Goal: Transaction & Acquisition: Purchase product/service

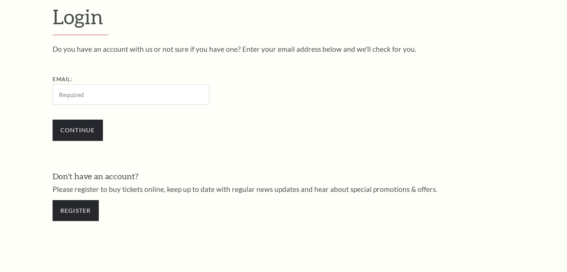
scroll to position [221, 0]
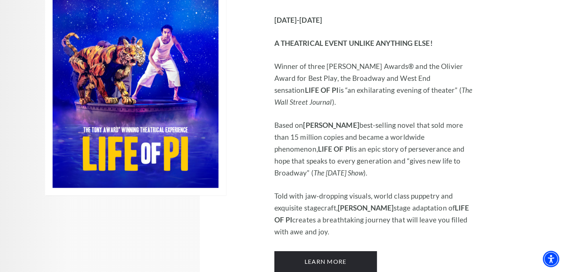
scroll to position [559, 0]
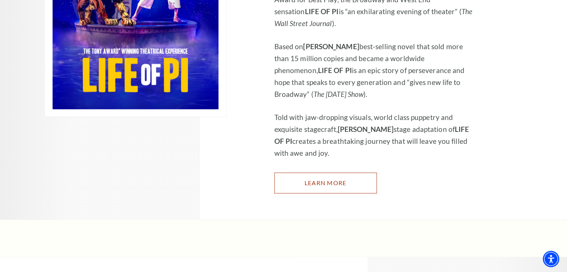
click at [296, 173] on link "Learn More" at bounding box center [326, 183] width 103 height 21
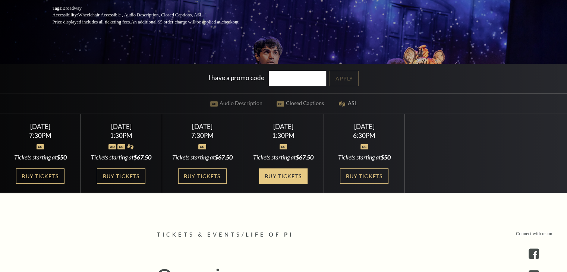
scroll to position [186, 0]
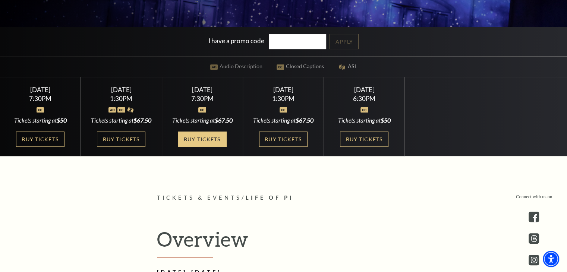
drag, startPoint x: 214, startPoint y: 156, endPoint x: 201, endPoint y: 150, distance: 13.9
click at [213, 147] on link "Buy Tickets" at bounding box center [202, 139] width 48 height 15
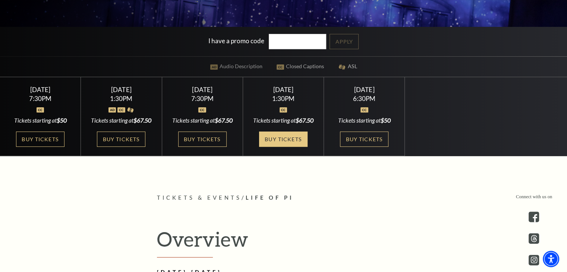
click at [289, 147] on link "Buy Tickets" at bounding box center [283, 139] width 48 height 15
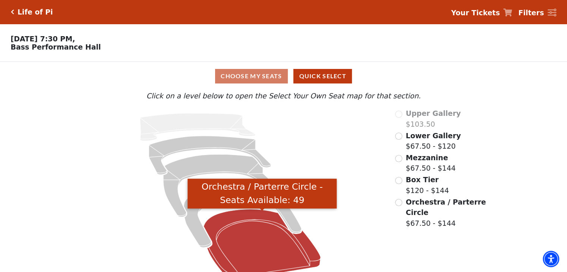
click at [252, 228] on icon "Orchestra / Parterre Circle - Seats Available: 49" at bounding box center [262, 245] width 117 height 70
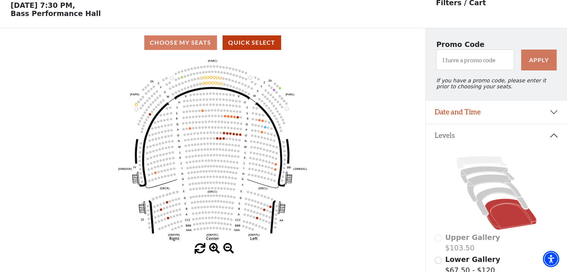
scroll to position [34, 0]
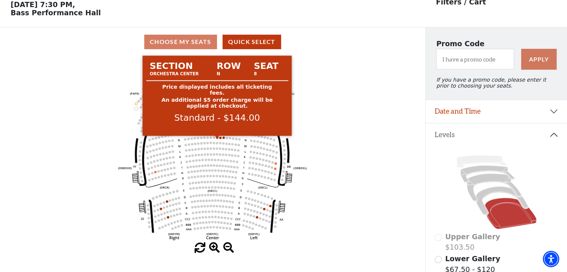
click at [217, 139] on circle at bounding box center [217, 138] width 2 height 2
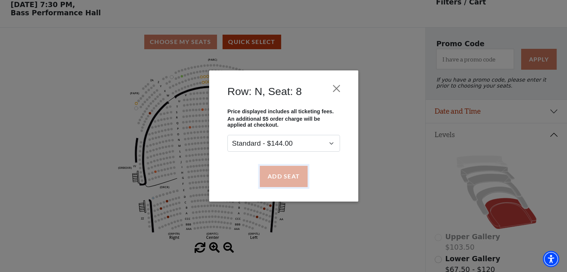
click at [300, 179] on button "Add Seat" at bounding box center [284, 176] width 48 height 21
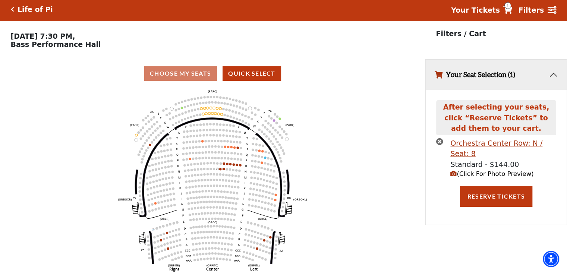
scroll to position [0, 0]
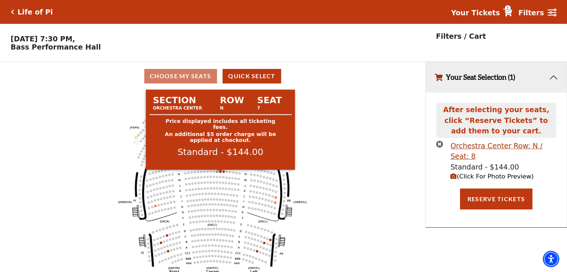
click at [220, 173] on circle at bounding box center [220, 171] width 2 height 2
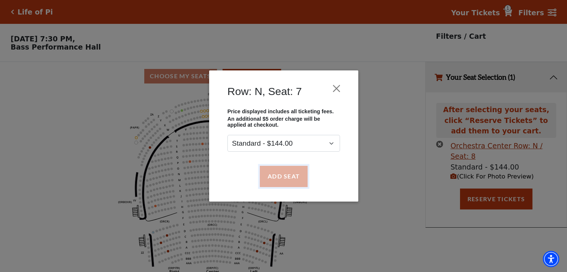
click at [277, 181] on button "Add Seat" at bounding box center [284, 176] width 48 height 21
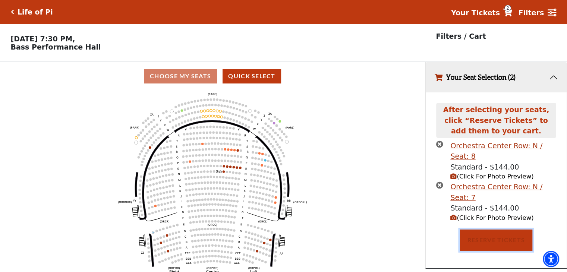
drag, startPoint x: 526, startPoint y: 221, endPoint x: 434, endPoint y: 185, distance: 99.1
click at [526, 230] on button "Reserve Tickets" at bounding box center [496, 240] width 72 height 21
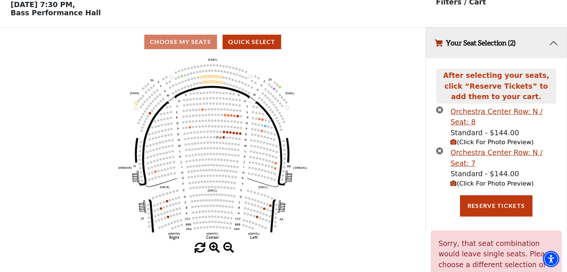
scroll to position [37, 0]
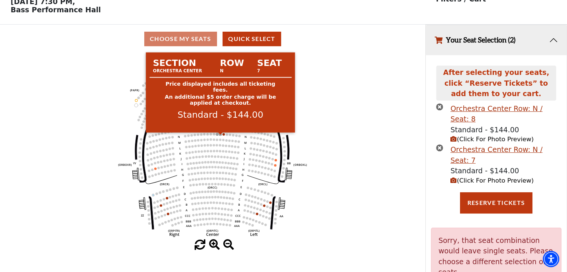
click at [220, 135] on circle at bounding box center [220, 134] width 2 height 2
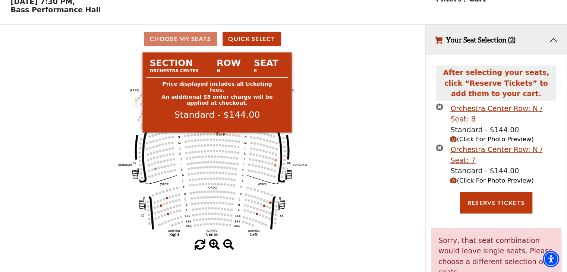
click at [217, 135] on circle at bounding box center [217, 134] width 2 height 2
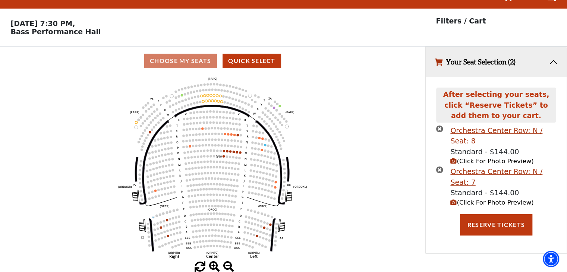
scroll to position [18, 0]
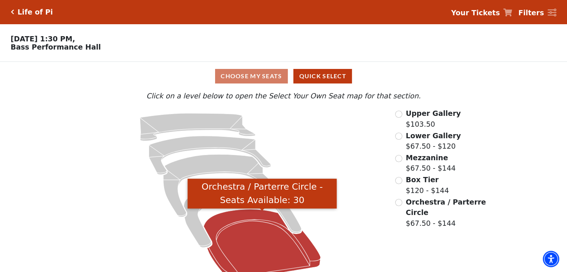
click at [236, 241] on icon "Orchestra / Parterre Circle - Seats Available: 30" at bounding box center [262, 245] width 117 height 70
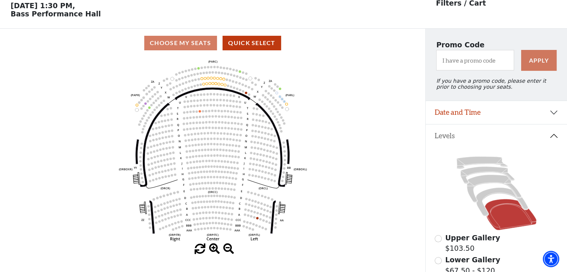
scroll to position [34, 0]
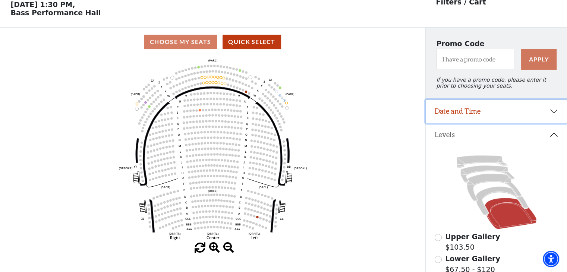
drag, startPoint x: 480, startPoint y: 115, endPoint x: 480, endPoint y: 122, distance: 7.1
click at [480, 115] on button "Date and Time" at bounding box center [496, 111] width 141 height 23
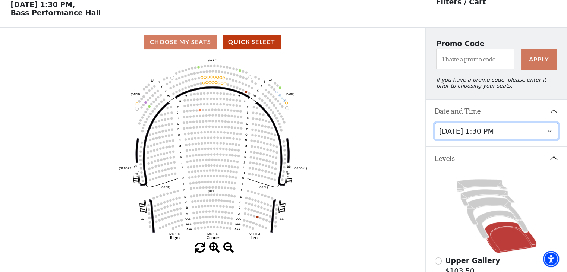
drag, startPoint x: 488, startPoint y: 139, endPoint x: 488, endPoint y: 142, distance: 3.7
click at [488, 139] on select "Friday, September 26 at 7:30 PM Saturday, September 27 at 1:30 PM Saturday, Sep…" at bounding box center [497, 131] width 124 height 17
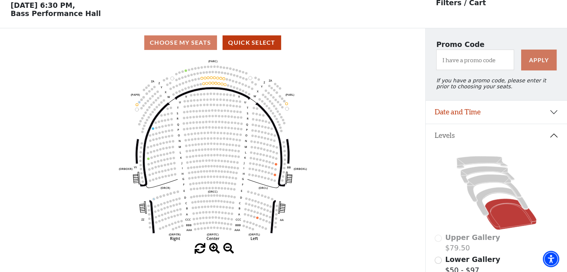
scroll to position [34, 0]
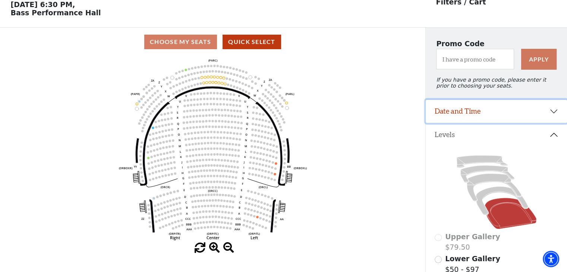
click at [482, 119] on button "Date and Time" at bounding box center [496, 111] width 141 height 23
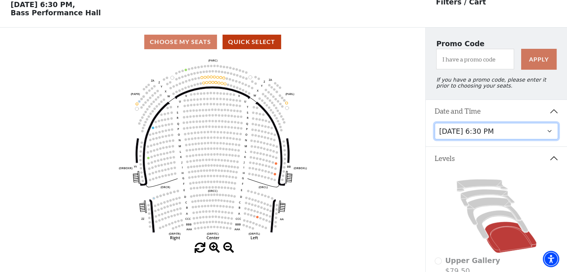
drag, startPoint x: 479, startPoint y: 137, endPoint x: 479, endPoint y: 142, distance: 4.9
click at [479, 137] on select "Friday, September 26 at 7:30 PM Saturday, September 27 at 1:30 PM Saturday, Sep…" at bounding box center [497, 131] width 124 height 17
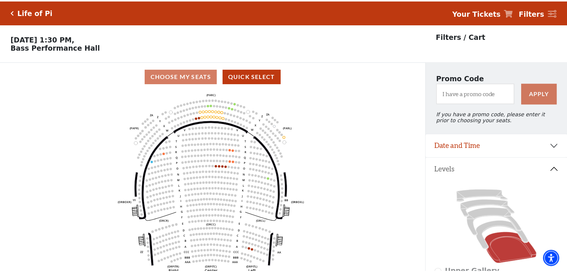
scroll to position [34, 0]
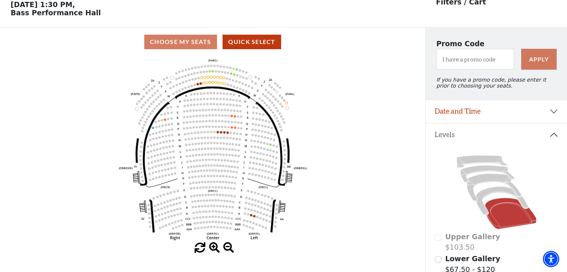
drag, startPoint x: 41, startPoint y: 160, endPoint x: 60, endPoint y: 157, distance: 19.6
click at [41, 160] on icon "Left (ORPITL) Right (ORPITR) Center (ORPITC) ZZ AA YY BB ZA ZA (ORCL) (ORCR) (O…" at bounding box center [212, 149] width 383 height 186
click at [53, 146] on icon "Left (ORPITL) Right (ORPITR) Center (ORPITC) ZZ AA YY BB ZA ZA (ORCL) (ORCR) (O…" at bounding box center [212, 149] width 383 height 186
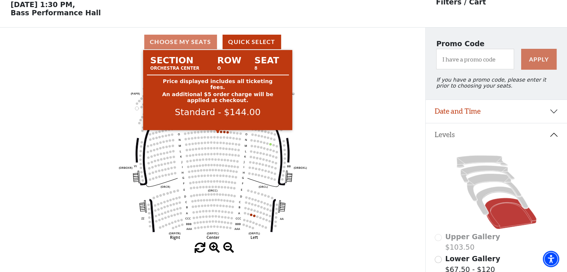
click at [217, 133] on circle at bounding box center [218, 132] width 2 height 2
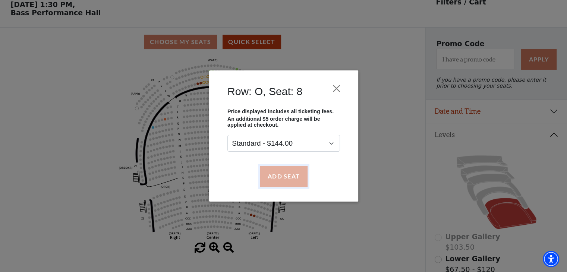
click at [296, 175] on button "Add Seat" at bounding box center [284, 176] width 48 height 21
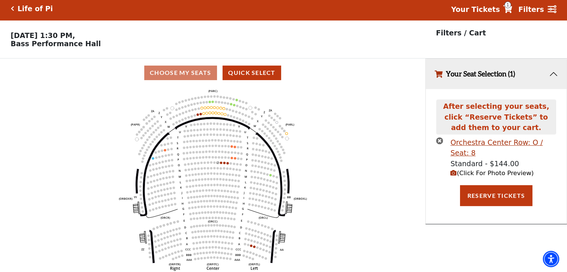
scroll to position [0, 0]
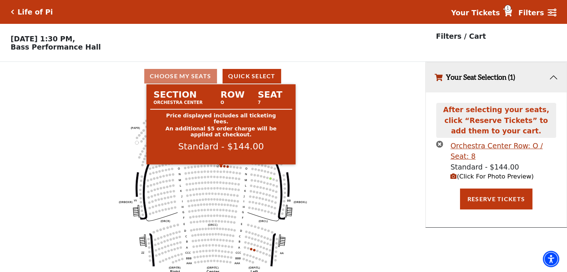
click at [221, 167] on circle at bounding box center [221, 166] width 2 height 2
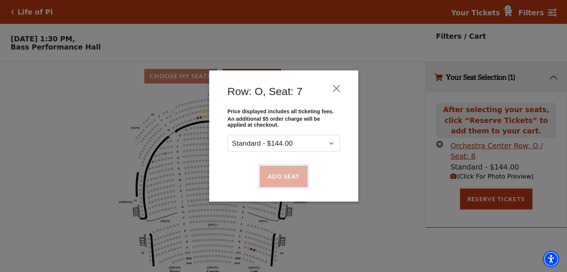
drag, startPoint x: 280, startPoint y: 179, endPoint x: 273, endPoint y: 179, distance: 7.1
click at [279, 178] on button "Add Seat" at bounding box center [284, 176] width 48 height 21
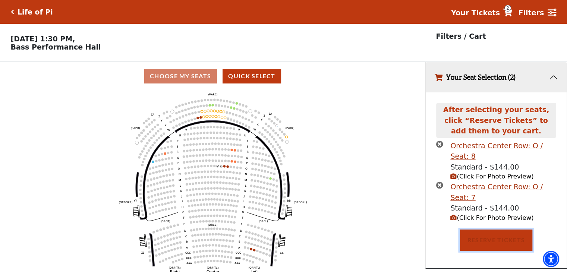
click at [513, 230] on button "Reserve Tickets" at bounding box center [496, 240] width 72 height 21
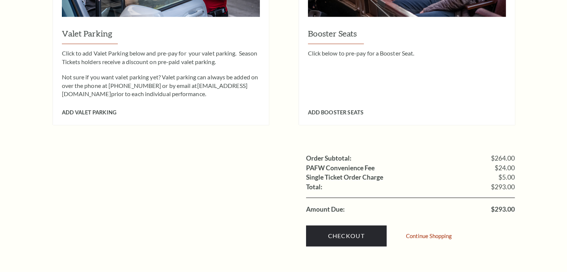
scroll to position [652, 0]
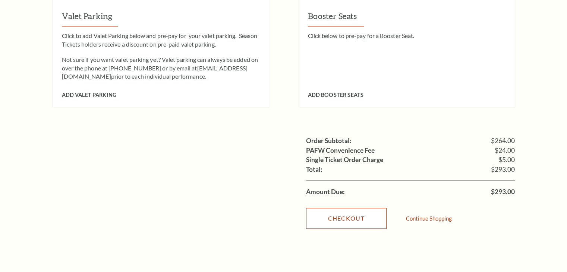
click at [344, 208] on link "Checkout" at bounding box center [346, 218] width 81 height 21
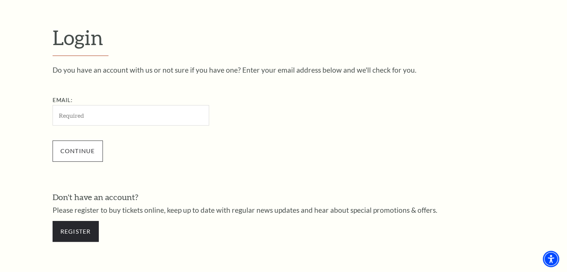
scroll to position [184, 0]
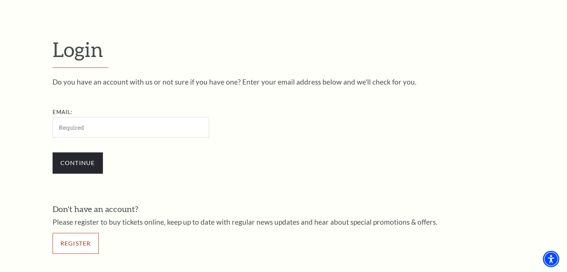
click at [83, 241] on link "Register" at bounding box center [76, 243] width 46 height 21
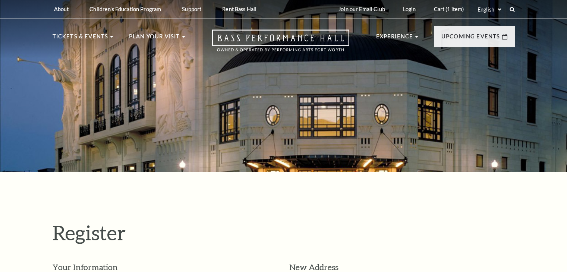
select select "1"
select select "[GEOGRAPHIC_DATA]"
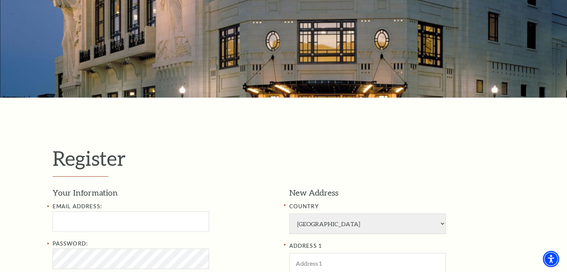
scroll to position [186, 0]
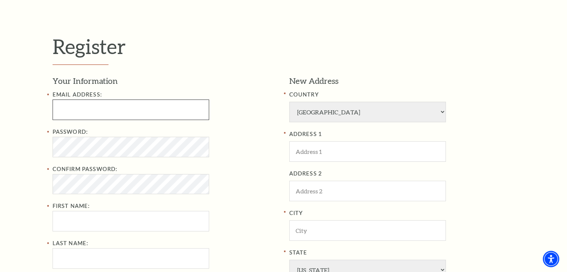
click at [122, 113] on input "Email Address:" at bounding box center [131, 110] width 157 height 21
drag, startPoint x: 54, startPoint y: 100, endPoint x: 63, endPoint y: 105, distance: 10.3
click at [54, 100] on input "Email Address:" at bounding box center [131, 110] width 157 height 21
paste input "[EMAIL_ADDRESS][DOMAIN_NAME]"
type input "[EMAIL_ADDRESS][DOMAIN_NAME]"
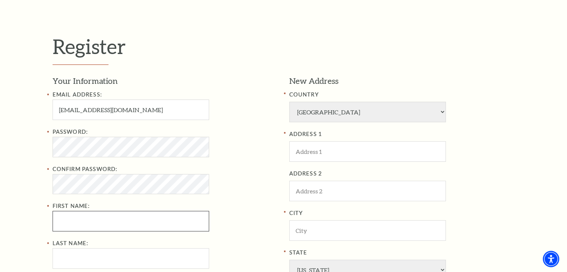
click at [87, 217] on input "First Name:" at bounding box center [131, 221] width 157 height 21
paste input "[PERSON_NAME]"
type input "[PERSON_NAME]"
click at [79, 257] on input "Last Name:" at bounding box center [131, 258] width 157 height 21
paste input "[PERSON_NAME]"
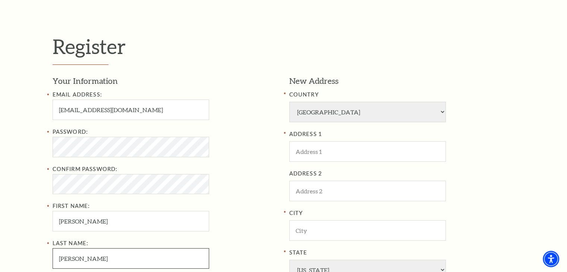
type input "[PERSON_NAME]"
click at [23, 184] on div "Register Your Information Email Address: [EMAIL_ADDRESS][DOMAIN_NAME] Password:…" at bounding box center [283, 213] width 567 height 455
click at [331, 154] on input "ADDRESS 1" at bounding box center [367, 151] width 157 height 21
paste input "458 Collum Vw"
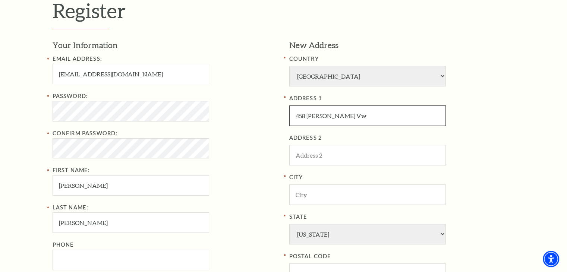
scroll to position [224, 0]
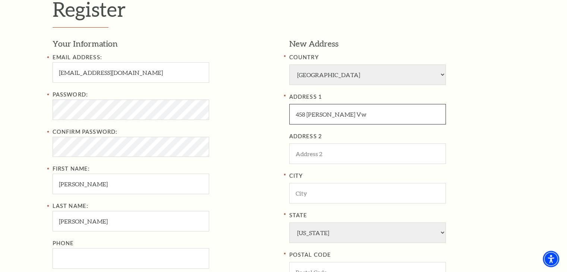
type input "458 Collum Vw"
drag, startPoint x: 0, startPoint y: 169, endPoint x: 101, endPoint y: 178, distance: 101.8
click at [7, 170] on div "Register Your Information Email Address: aar0ndohotsj@outlook.com Password: Con…" at bounding box center [283, 176] width 567 height 455
click at [329, 195] on input "City" at bounding box center [367, 193] width 157 height 21
paste input "Azle"
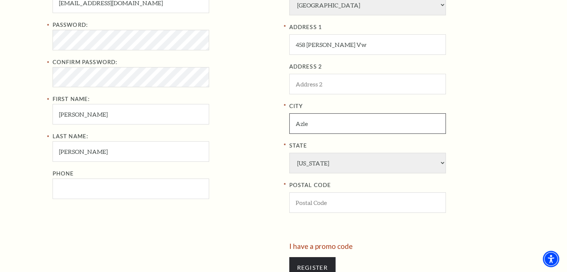
scroll to position [298, 0]
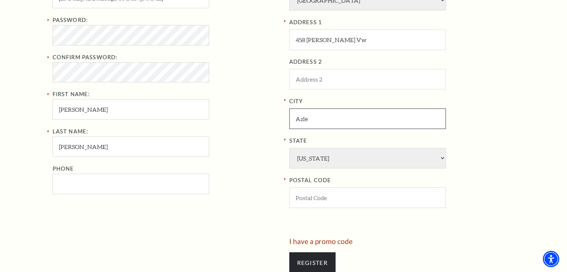
type input "Azle"
drag, startPoint x: 40, startPoint y: 223, endPoint x: 370, endPoint y: 187, distance: 332.0
click at [43, 223] on div "Register Your Information Email Address: aar0ndohotsj@outlook.com Password: Con…" at bounding box center [283, 101] width 567 height 455
click at [350, 197] on input "POSTAL CODE" at bounding box center [367, 198] width 157 height 21
paste input "76020"
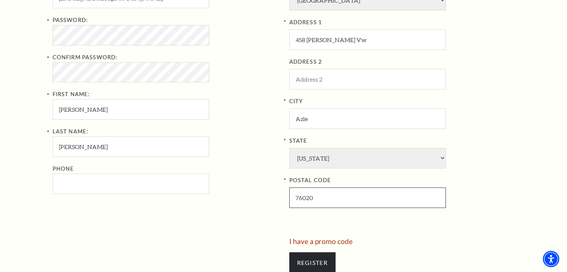
type input "76020"
drag, startPoint x: 79, startPoint y: 181, endPoint x: 157, endPoint y: 191, distance: 78.2
click at [79, 181] on input "Phone" at bounding box center [131, 184] width 157 height 21
paste input "2099852628"
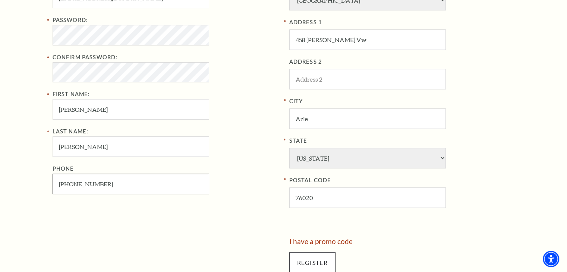
type input "209-985-2628"
click at [330, 260] on input "Register" at bounding box center [312, 263] width 46 height 21
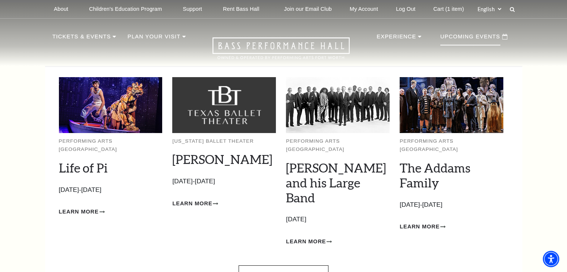
drag, startPoint x: 450, startPoint y: 10, endPoint x: 444, endPoint y: 40, distance: 30.4
click at [450, 10] on link "Cart (1 item)" at bounding box center [448, 9] width 43 height 18
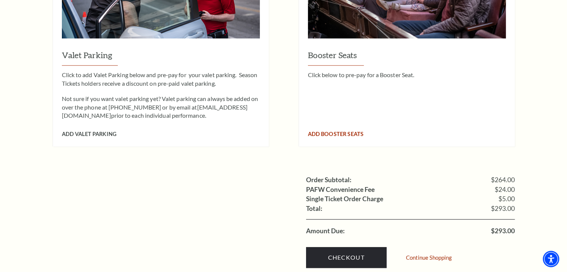
scroll to position [709, 0]
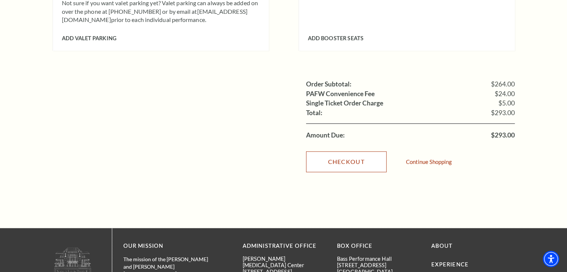
click at [352, 156] on link "Checkout" at bounding box center [346, 161] width 81 height 21
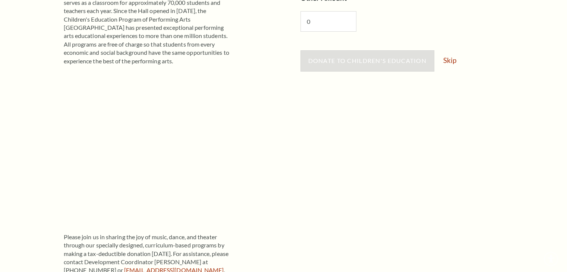
scroll to position [224, 0]
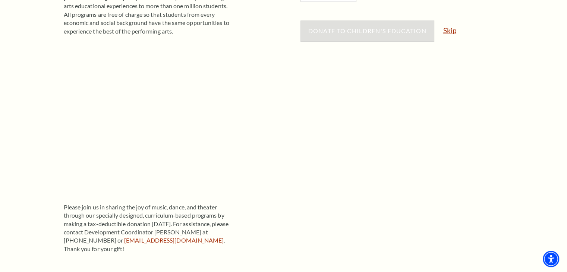
click at [455, 29] on link "Skip" at bounding box center [449, 30] width 13 height 7
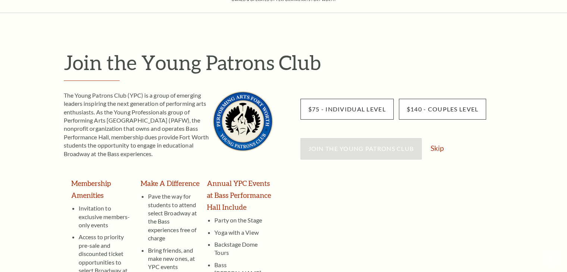
scroll to position [149, 0]
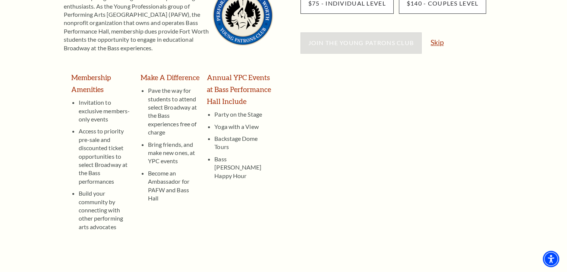
click at [434, 44] on link "Skip" at bounding box center [437, 42] width 13 height 7
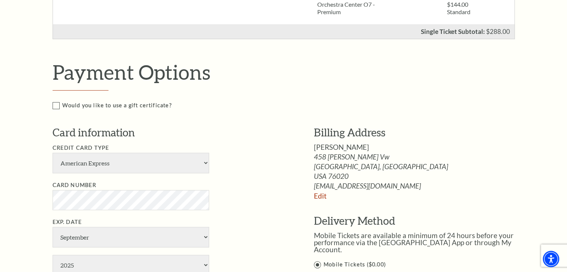
scroll to position [298, 0]
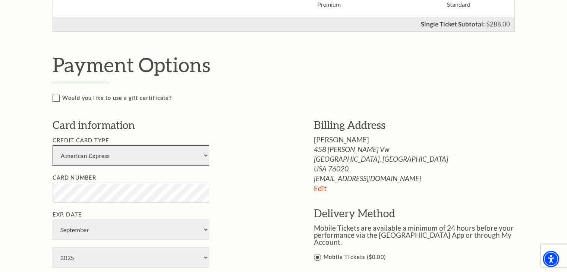
click at [134, 150] on select "American Express Visa Master Card Discover" at bounding box center [131, 155] width 157 height 21
select select "24"
click at [53, 145] on select "American Express Visa Master Card Discover" at bounding box center [131, 155] width 157 height 21
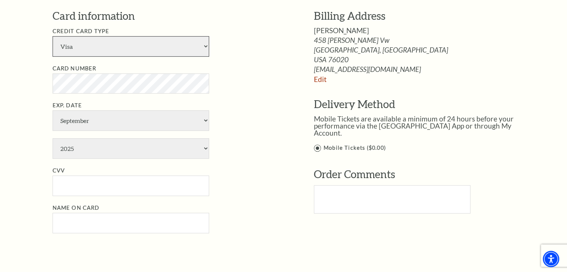
scroll to position [410, 0]
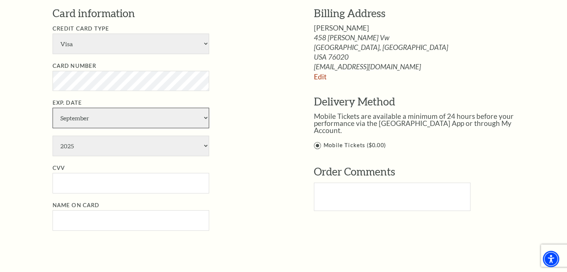
drag, startPoint x: 84, startPoint y: 115, endPoint x: 88, endPoint y: 122, distance: 8.0
click at [84, 115] on select "January February March April May June July August September October November De…" at bounding box center [131, 118] width 157 height 21
select select "7"
click at [53, 108] on select "January February March April May June July August September October November De…" at bounding box center [131, 118] width 157 height 21
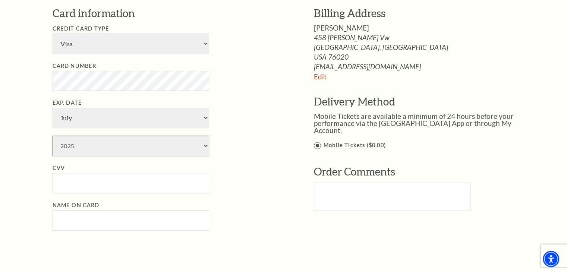
click at [91, 154] on select "2025 2026 2027 2028 2029 2030 2031 2032 2033 2034" at bounding box center [131, 146] width 157 height 21
select select "2028"
click at [53, 136] on select "2025 2026 2027 2028 2029 2030 2031 2032 2033 2034" at bounding box center [131, 146] width 157 height 21
click at [71, 189] on input "CVV" at bounding box center [131, 183] width 157 height 21
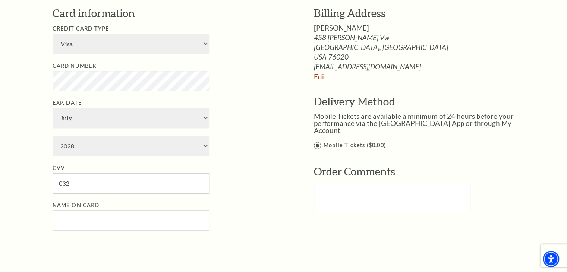
type input "032"
click at [71, 217] on input "Name on Card" at bounding box center [131, 220] width 157 height 21
paste input "Mathew Maxwell"
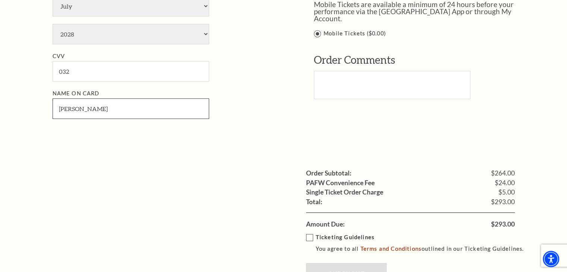
type input "Mathew Maxwell"
drag, startPoint x: 310, startPoint y: 238, endPoint x: 339, endPoint y: 223, distance: 32.0
click at [310, 236] on label "Ticketing Guidelines You agree to all Terms and Conditions outlined in our Tick…" at bounding box center [418, 243] width 225 height 21
click at [0, 0] on input "Ticketing Guidelines You agree to all Terms and Conditions outlined in our Tick…" at bounding box center [0, 0] width 0 height 0
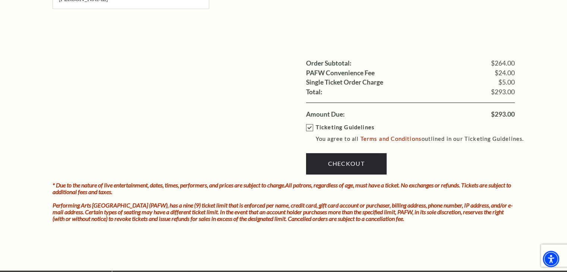
scroll to position [634, 0]
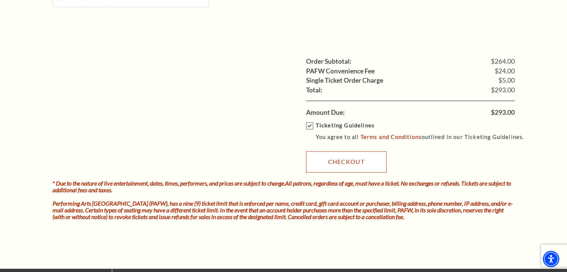
drag, startPoint x: 352, startPoint y: 151, endPoint x: 350, endPoint y: 173, distance: 22.2
click at [352, 151] on link "Checkout" at bounding box center [346, 161] width 81 height 21
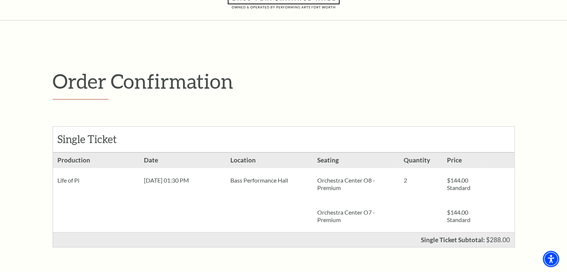
scroll to position [37, 0]
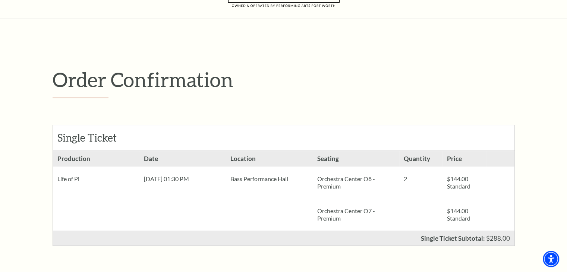
drag, startPoint x: 55, startPoint y: 178, endPoint x: 333, endPoint y: 181, distance: 278.3
click at [354, 184] on ul "Production Life of Pi Date [DATE] 01:30 PM Location 2" at bounding box center [284, 190] width 462 height 79
copy ul "Life of Pi Date [DATE] 01:30 PM Location [GEOGRAPHIC_DATA] Seating Orchestra Ce…"
click at [5, 172] on div "Order Confirmation Single Ticket Production 2 $144.00 Standard $144.00" at bounding box center [283, 218] width 567 height 398
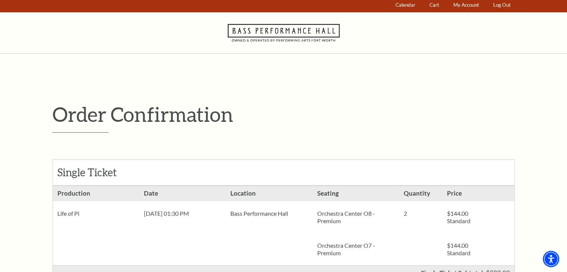
scroll to position [0, 0]
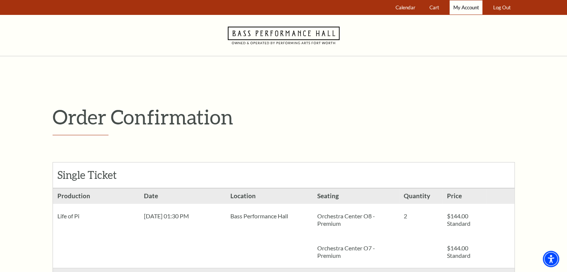
click at [465, 4] on span "My Account" at bounding box center [467, 7] width 26 height 6
